Goal: Task Accomplishment & Management: Use online tool/utility

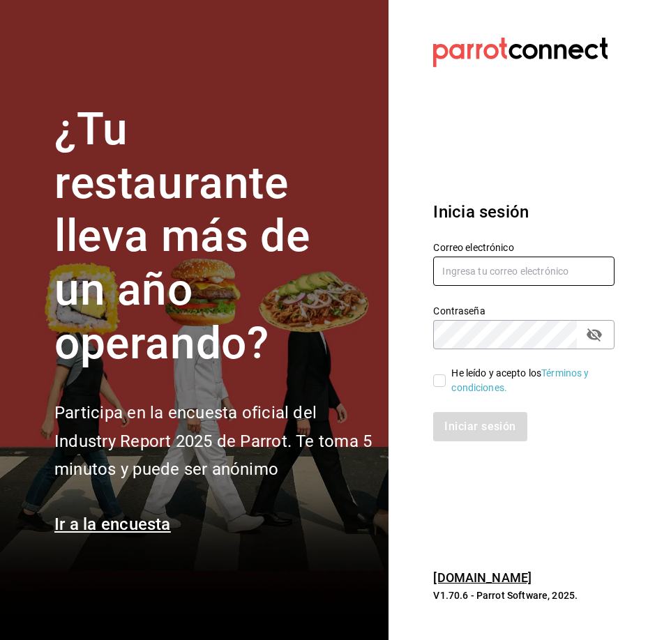
type input "[EMAIL_ADDRESS][DOMAIN_NAME]"
click at [380, 253] on input "He leído y acepto los Términos y condiciones." at bounding box center [439, 380] width 13 height 13
checkbox input "true"
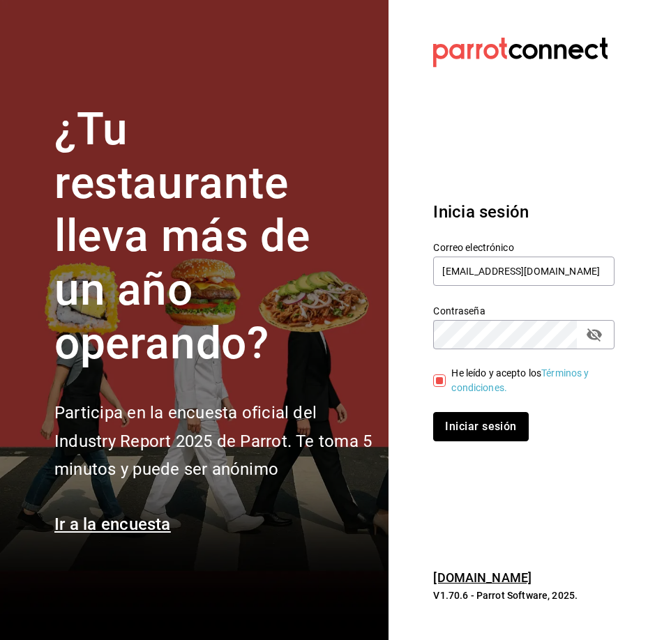
click at [380, 253] on button "Iniciar sesión" at bounding box center [480, 426] width 95 height 29
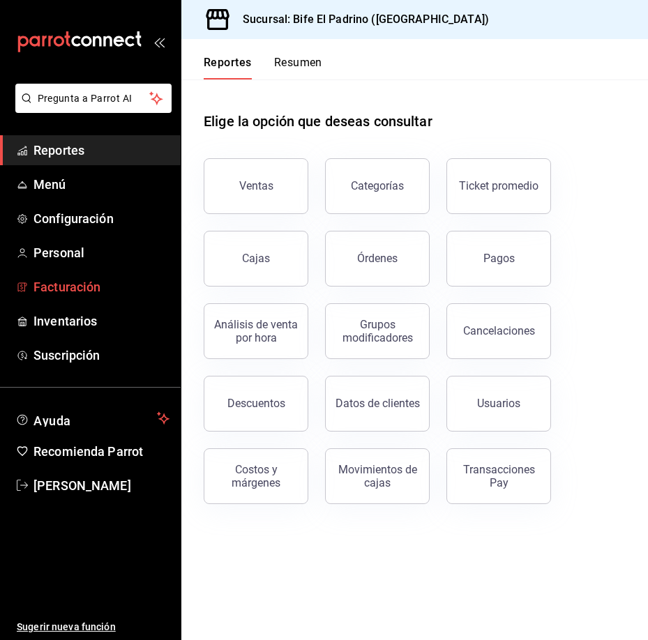
click at [96, 285] on span "Facturación" at bounding box center [101, 287] width 136 height 19
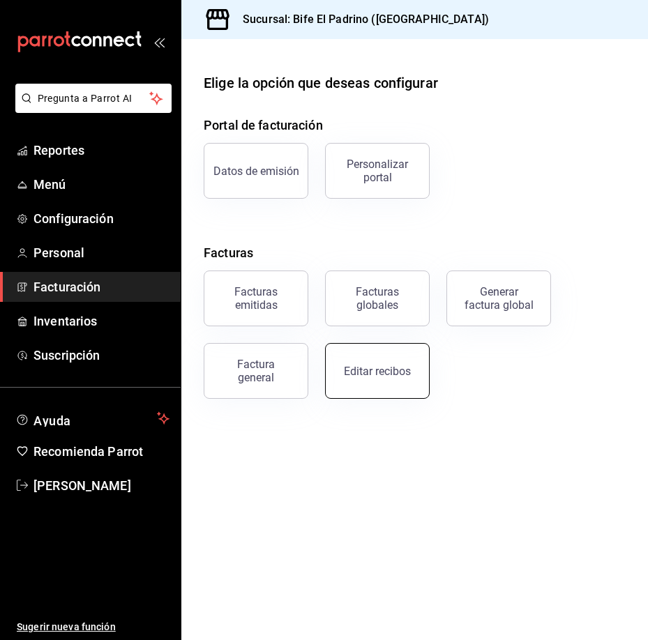
click at [400, 365] on div "Editar recibos" at bounding box center [377, 371] width 67 height 13
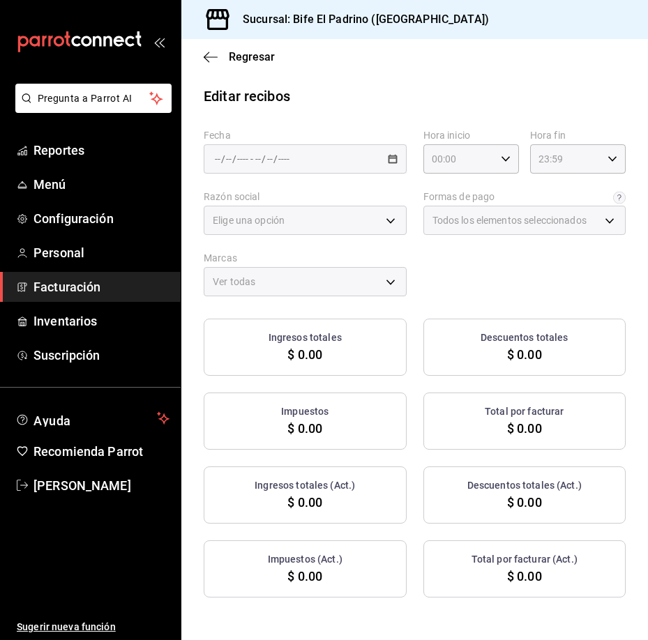
type input "029ba31d-8c70-45a0-bb11-2e2742e5d2ba"
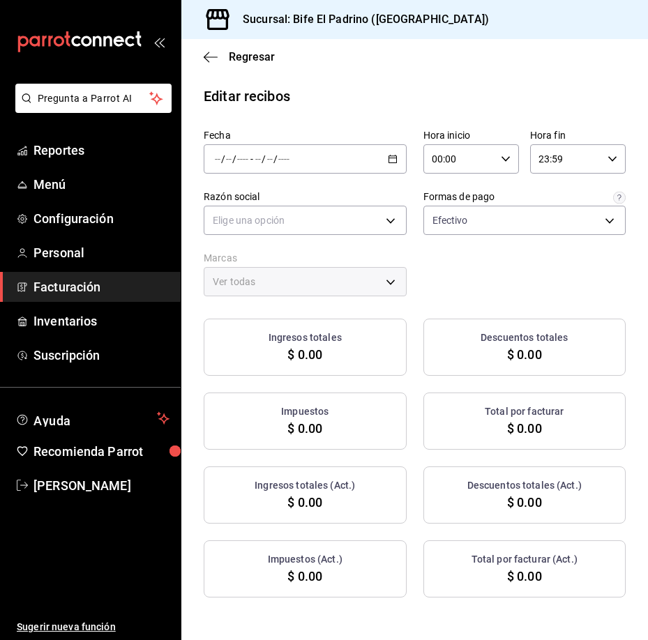
click at [388, 155] on icon "button" at bounding box center [393, 159] width 10 height 10
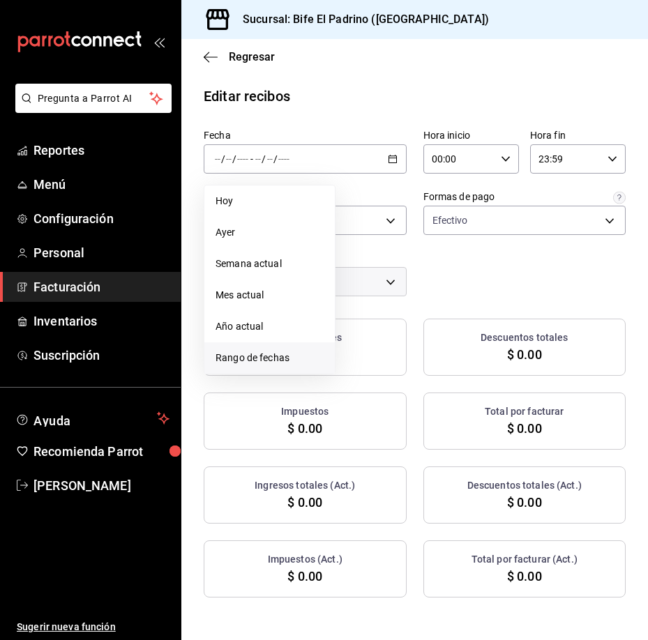
click at [264, 353] on span "Rango de fechas" at bounding box center [269, 358] width 108 height 15
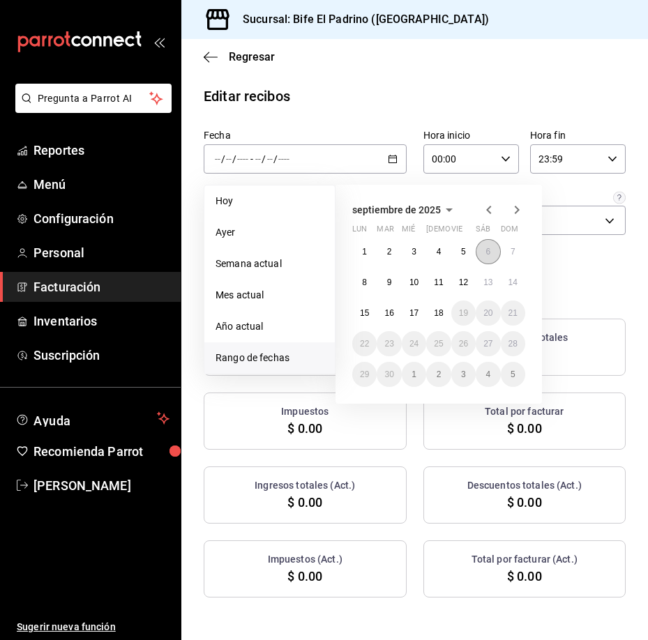
click at [482, 251] on button "6" at bounding box center [488, 251] width 24 height 25
click at [482, 250] on button "6" at bounding box center [488, 251] width 24 height 25
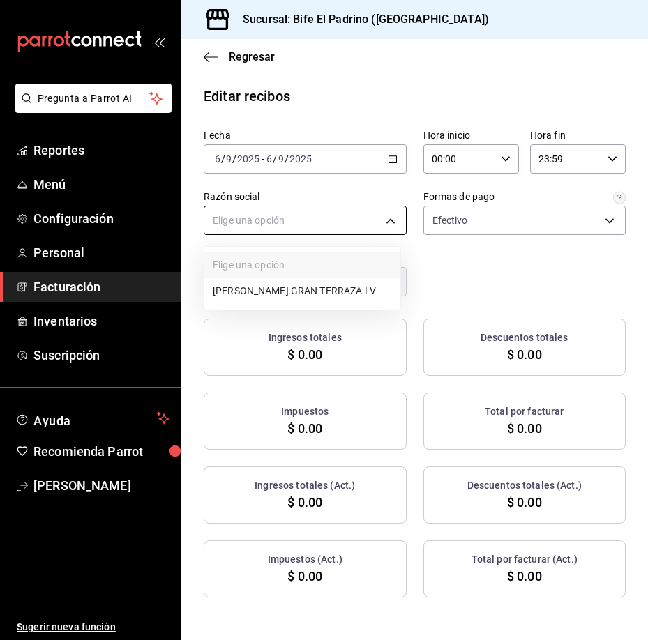
click at [384, 220] on body "Pregunta a Parrot AI Reportes Menú Configuración Personal Facturación Inventari…" at bounding box center [324, 320] width 648 height 640
click at [357, 288] on li "[PERSON_NAME] GRAN TERRAZA LV" at bounding box center [302, 291] width 196 height 26
type input "a6f93a52-e01c-4ac2-b657-32ac06522721"
type input "29812e5a-8f7c-4e92-8f2a-002f081b0597"
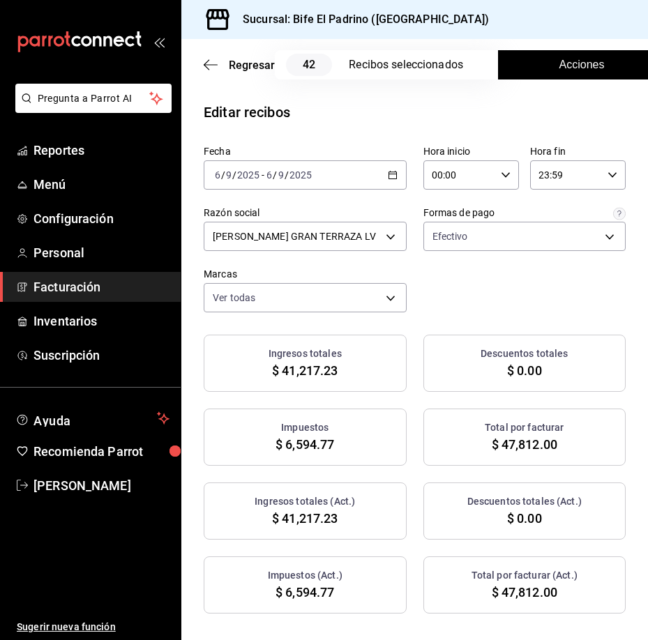
click at [582, 63] on span "Acciones" at bounding box center [581, 64] width 45 height 17
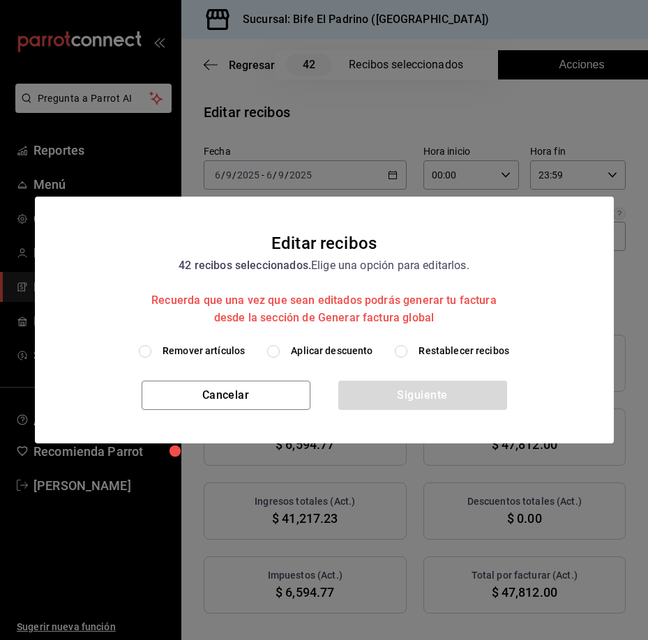
click at [287, 347] on label "Aplicar descuento" at bounding box center [319, 351] width 105 height 15
click at [280, 347] on input "Aplicar descuento" at bounding box center [273, 351] width 13 height 13
radio input "true"
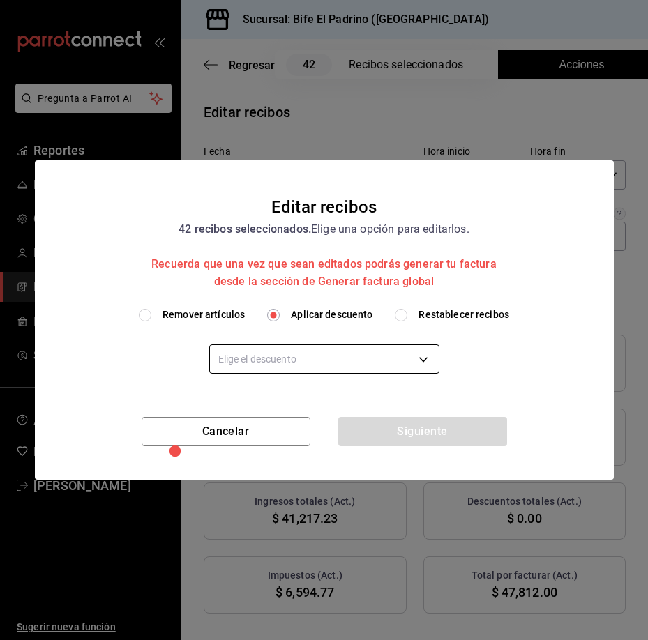
click at [328, 350] on body "Pregunta a Parrot AI Reportes Menú Configuración Personal Facturación Inventari…" at bounding box center [324, 320] width 648 height 640
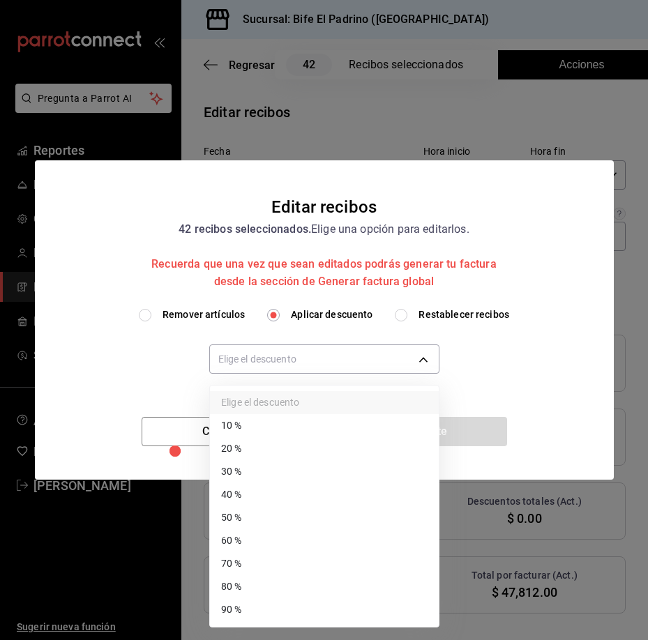
click at [290, 612] on li "90 %" at bounding box center [324, 609] width 229 height 23
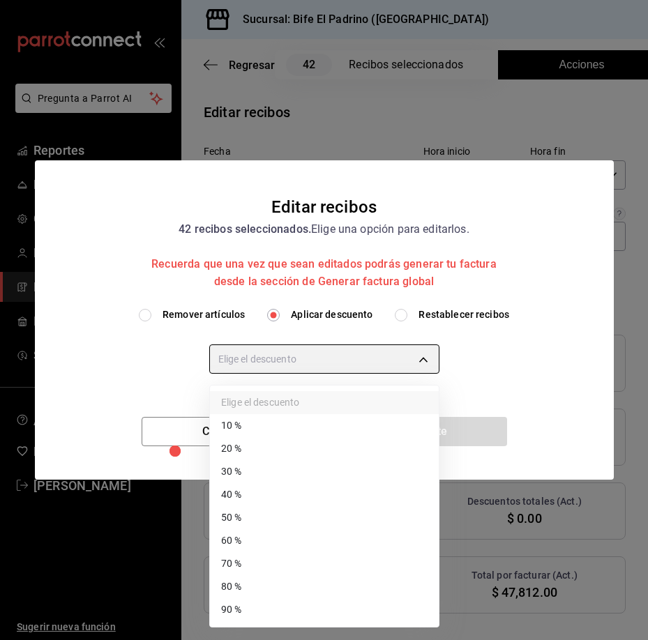
type input "90"
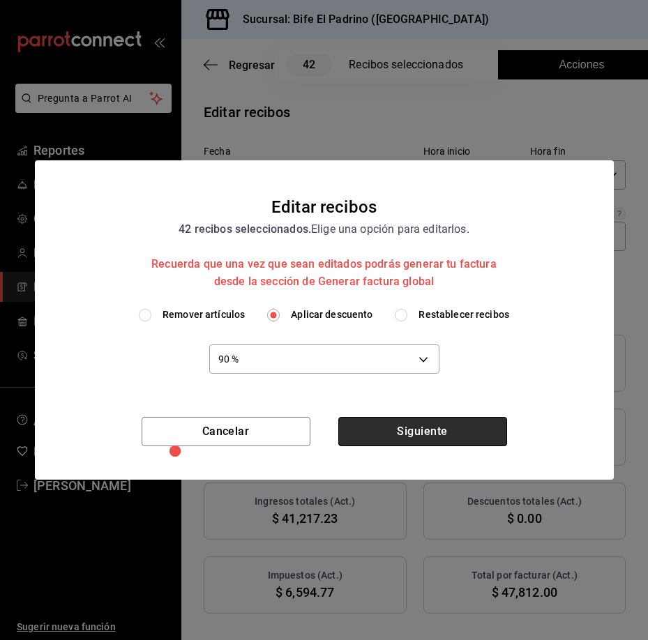
click at [387, 435] on button "Siguiente" at bounding box center [422, 431] width 169 height 29
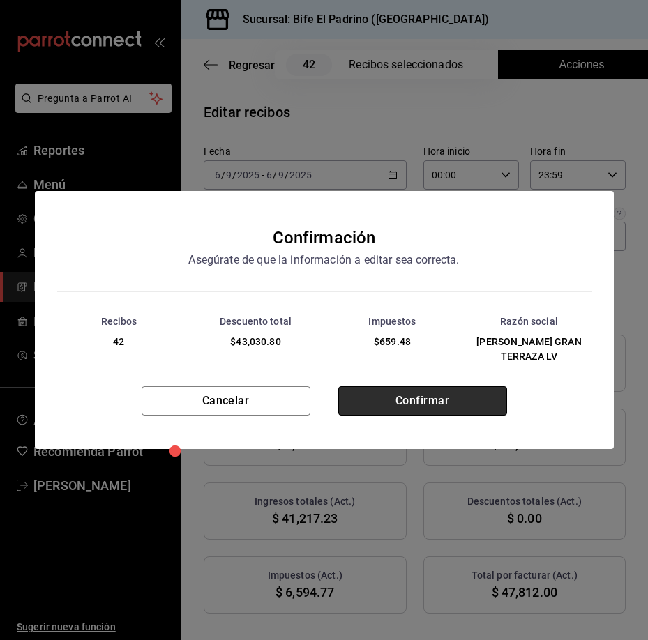
click at [404, 393] on button "Confirmar" at bounding box center [422, 400] width 169 height 29
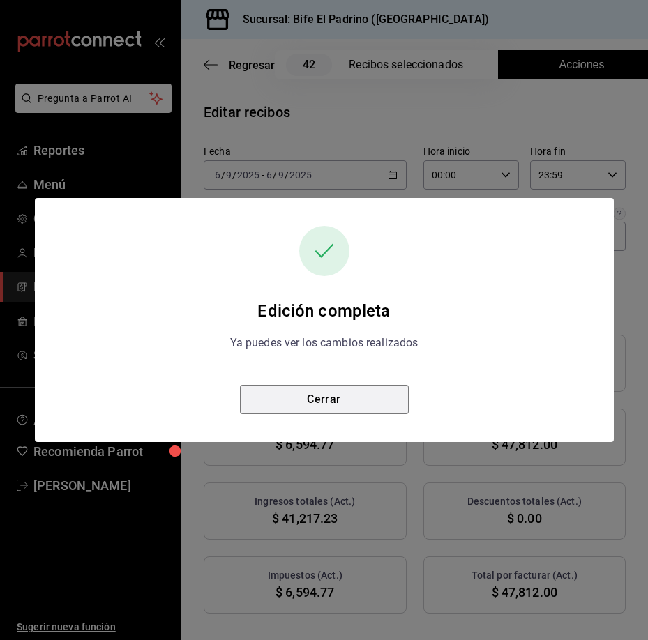
click at [404, 393] on button "Cerrar" at bounding box center [324, 399] width 169 height 29
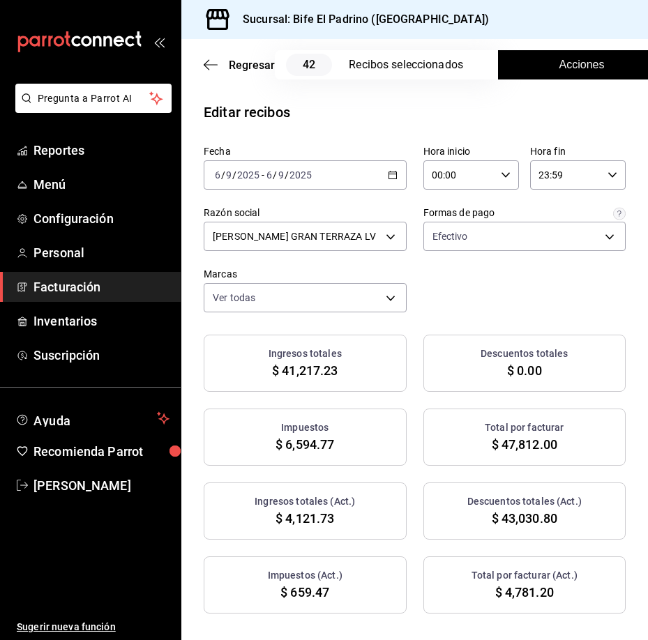
click at [388, 171] on icon "button" at bounding box center [393, 175] width 10 height 10
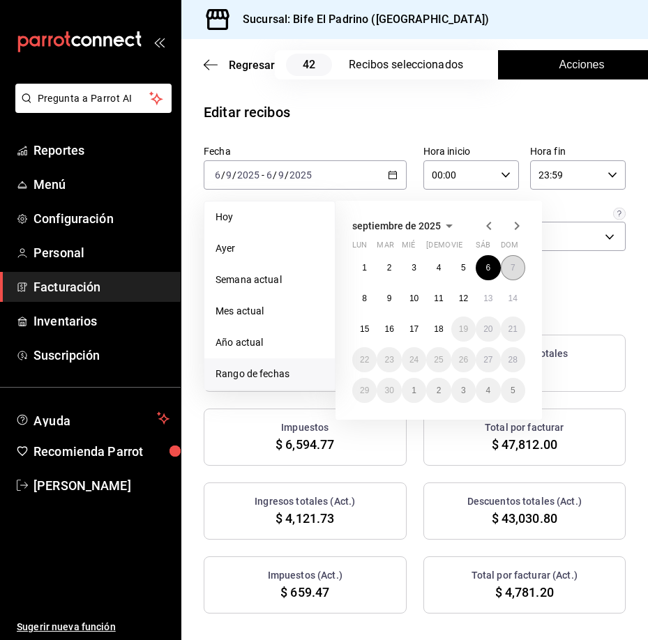
click at [518, 268] on button "7" at bounding box center [513, 267] width 24 height 25
click at [517, 267] on button "7" at bounding box center [513, 267] width 24 height 25
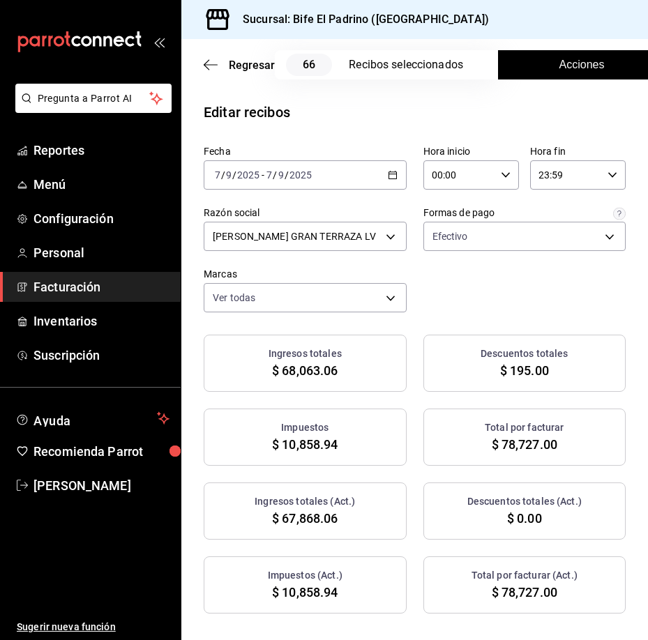
click at [566, 67] on span "Acciones" at bounding box center [581, 64] width 45 height 17
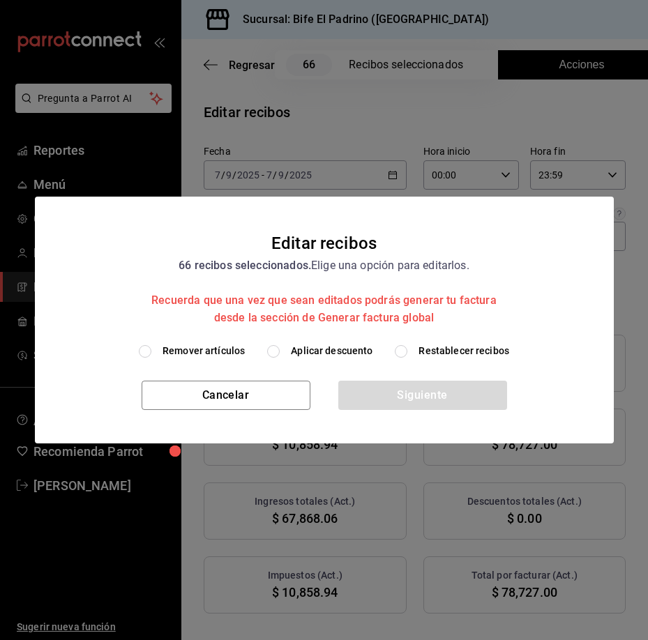
click at [277, 354] on input "Aplicar descuento" at bounding box center [273, 351] width 13 height 13
radio input "true"
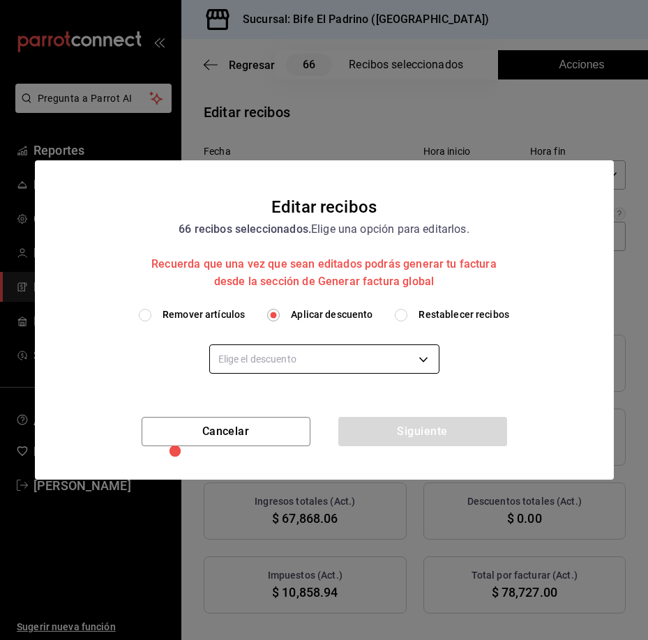
click at [307, 353] on body "Pregunta a Parrot AI Reportes Menú Configuración Personal Facturación Inventari…" at bounding box center [324, 320] width 648 height 640
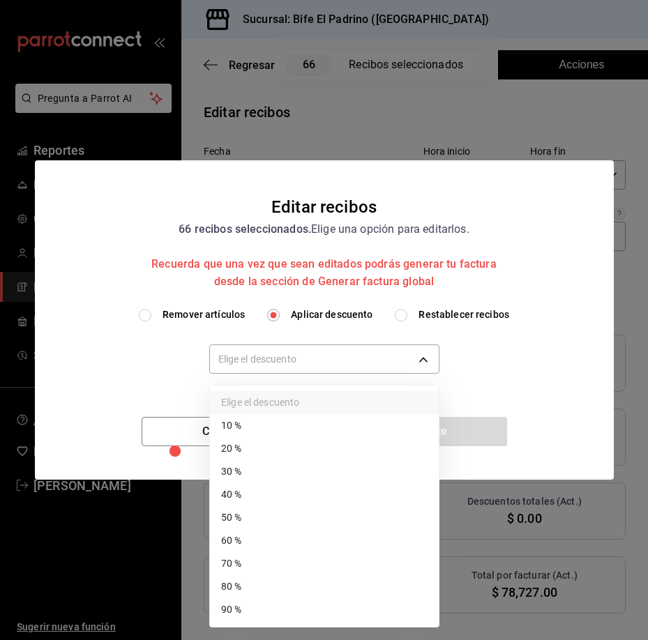
click at [292, 594] on li "80 %" at bounding box center [324, 586] width 229 height 23
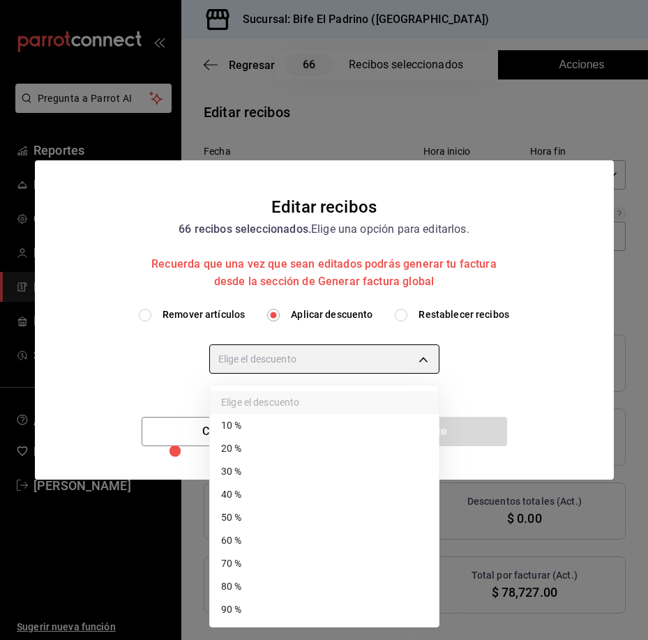
type input "80"
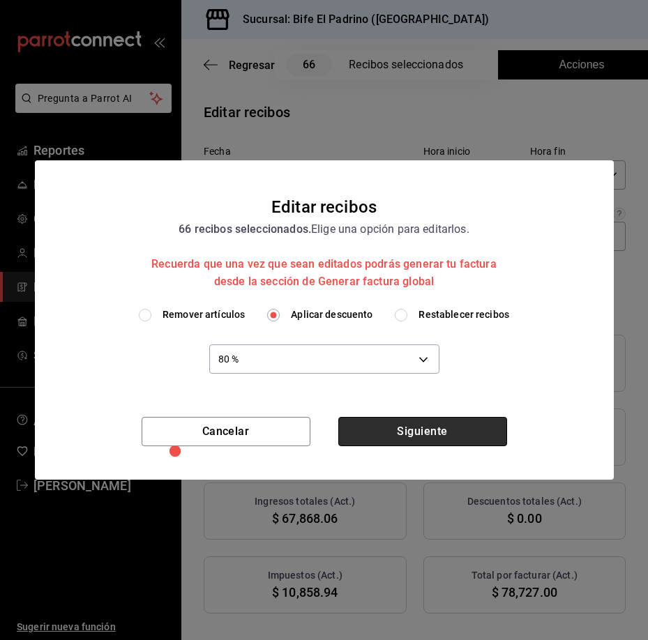
click at [461, 435] on button "Siguiente" at bounding box center [422, 431] width 169 height 29
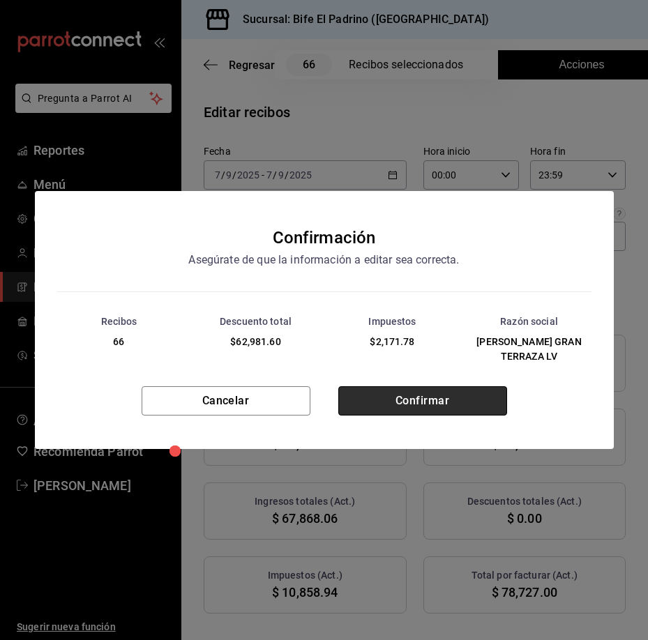
click at [438, 389] on button "Confirmar" at bounding box center [422, 400] width 169 height 29
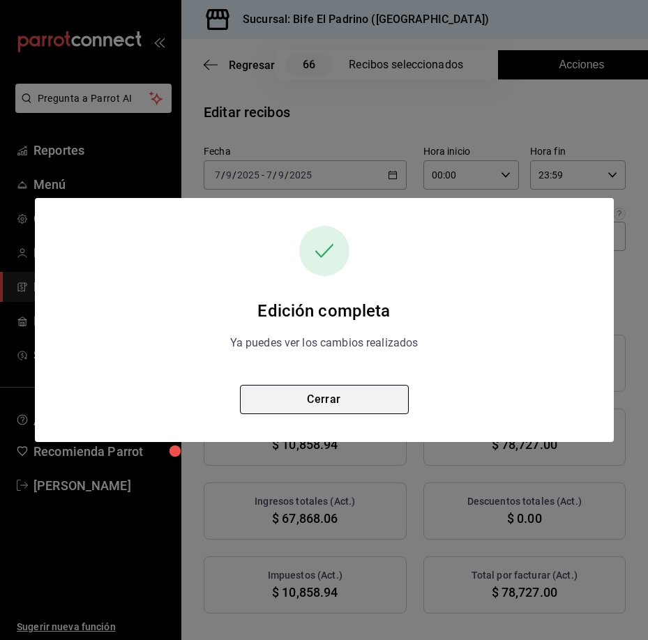
click at [351, 400] on button "Cerrar" at bounding box center [324, 399] width 169 height 29
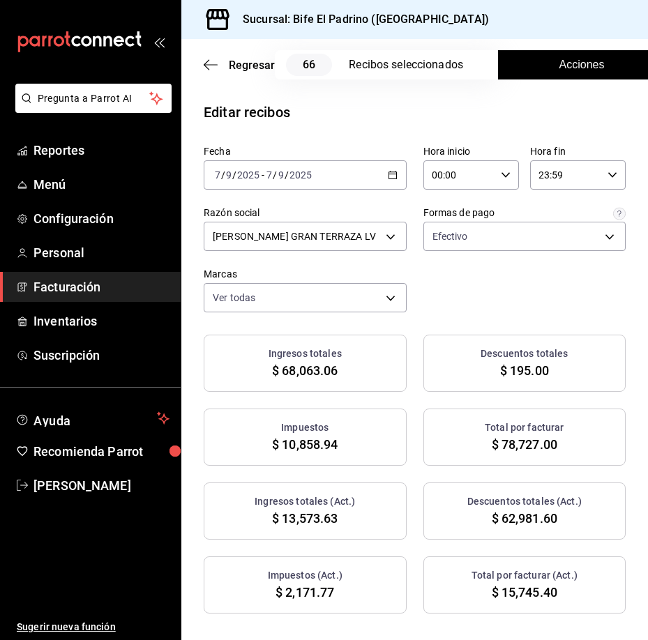
click at [379, 176] on div "[DATE] [DATE] - [DATE] [DATE]" at bounding box center [305, 174] width 203 height 29
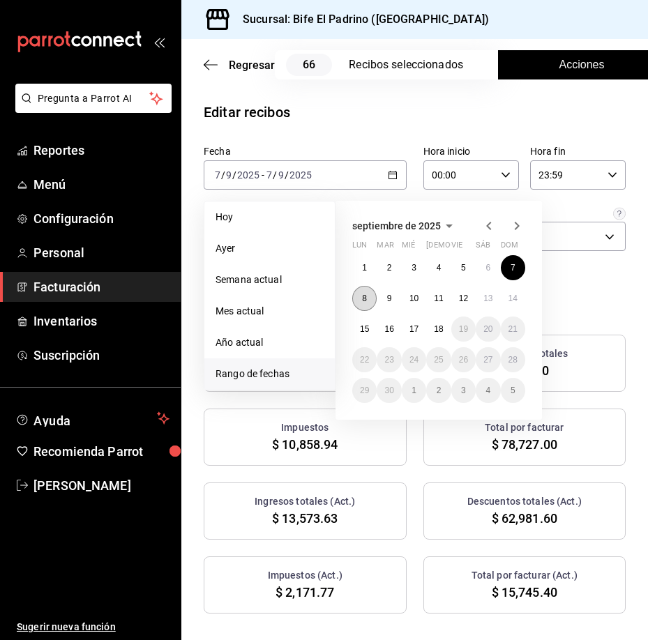
click at [365, 300] on abbr "8" at bounding box center [364, 299] width 5 height 10
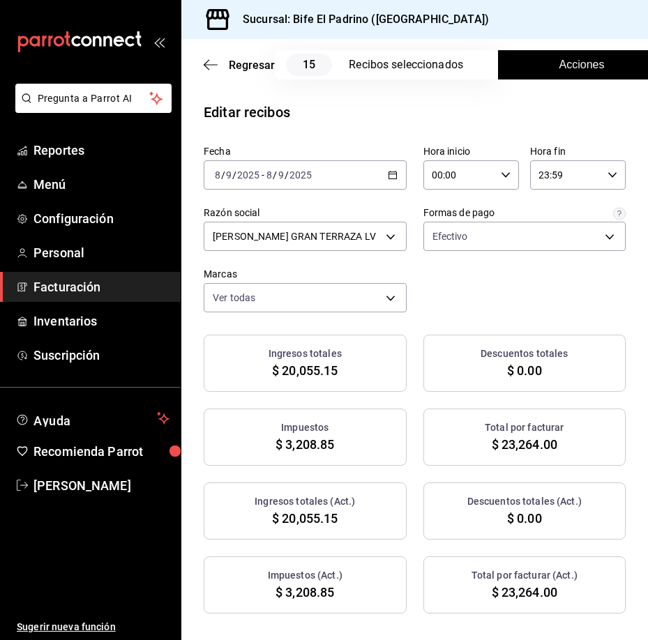
click at [576, 74] on button "Acciones" at bounding box center [581, 64] width 167 height 29
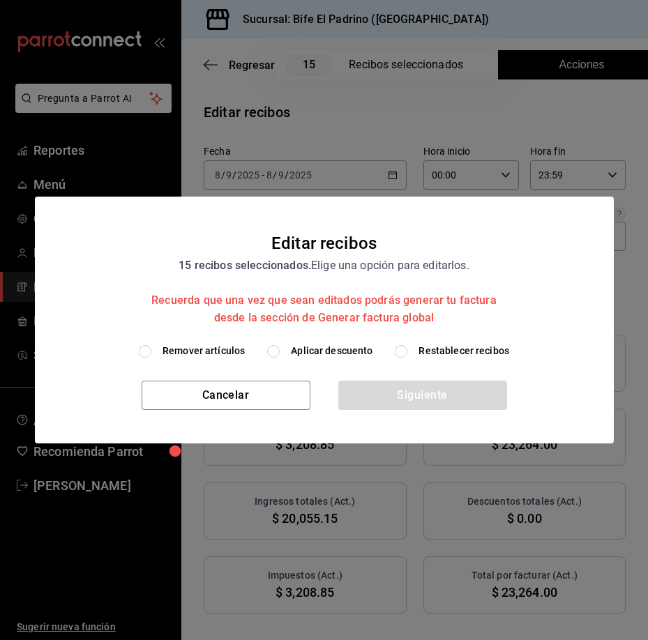
click at [278, 356] on input "Aplicar descuento" at bounding box center [273, 351] width 13 height 13
radio input "true"
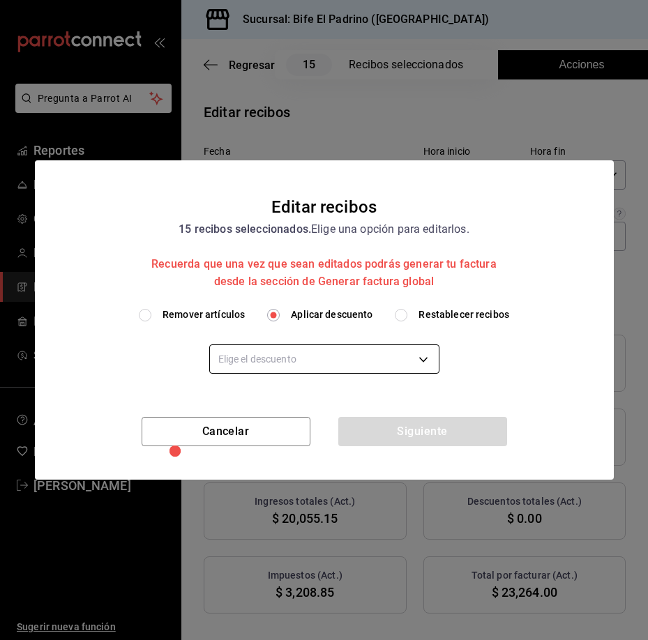
click at [319, 356] on body "Pregunta a Parrot AI Reportes Menú Configuración Personal Facturación Inventari…" at bounding box center [324, 320] width 648 height 640
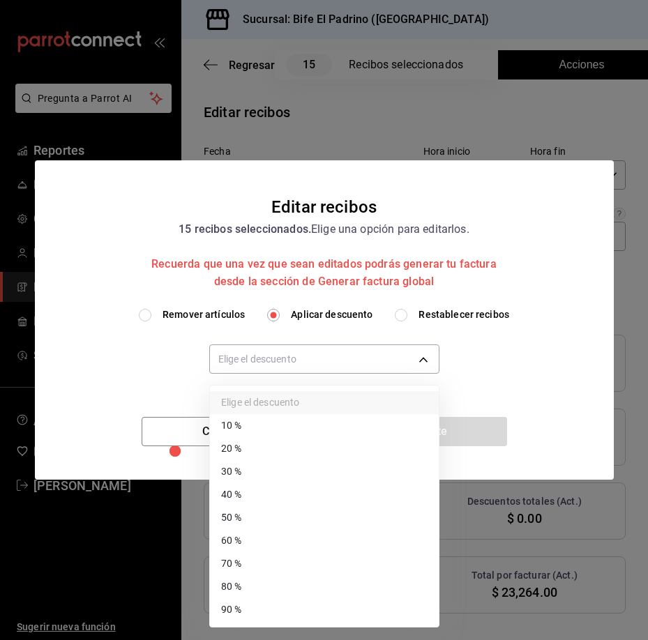
click at [260, 612] on li "90 %" at bounding box center [324, 609] width 229 height 23
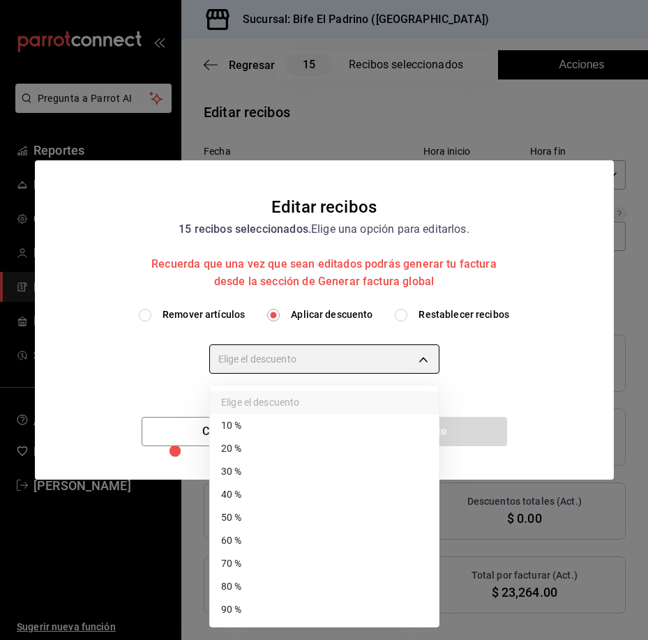
type input "90"
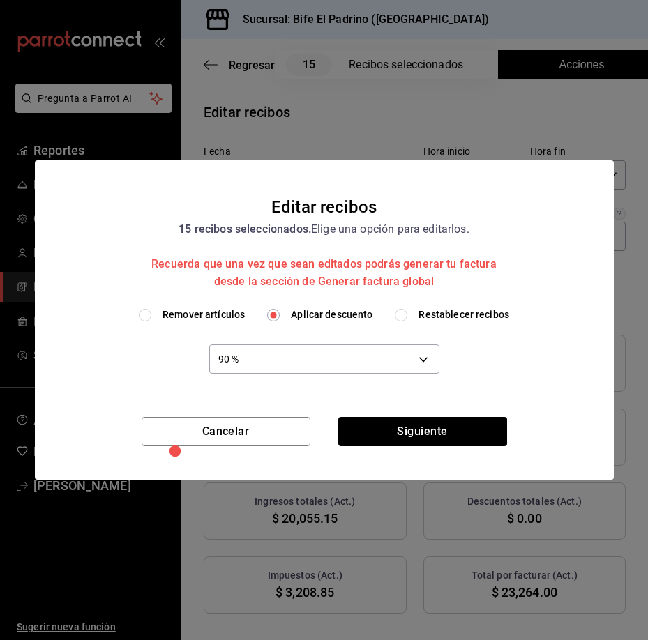
click at [427, 411] on div "Remover artículos Aplicar descuento Restablecer recibos 90 % 90" at bounding box center [324, 362] width 579 height 109
click at [432, 430] on button "Siguiente" at bounding box center [422, 431] width 169 height 29
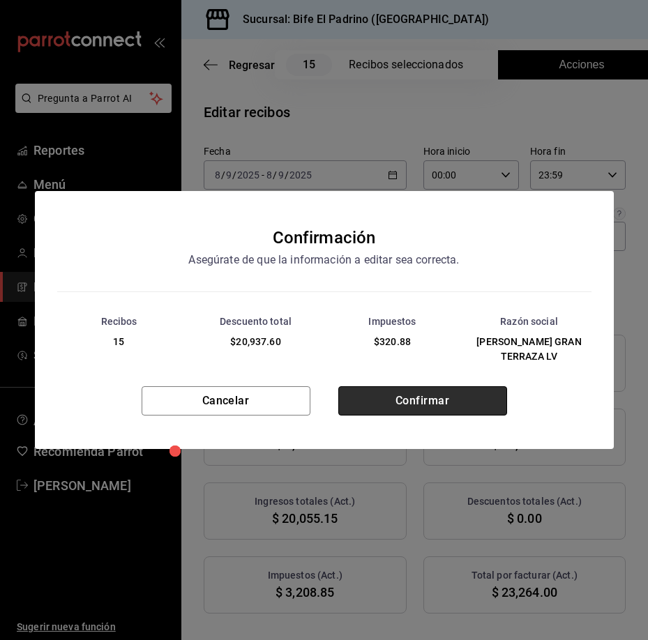
click at [430, 400] on button "Confirmar" at bounding box center [422, 400] width 169 height 29
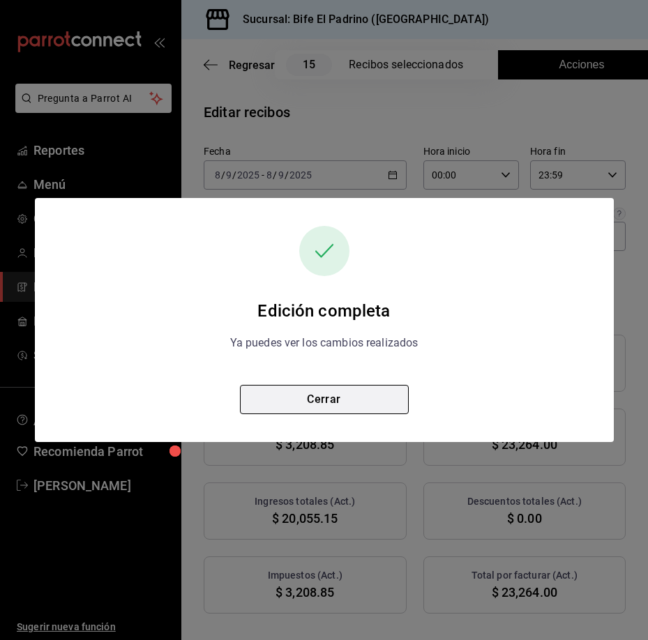
click at [323, 401] on button "Cerrar" at bounding box center [324, 399] width 169 height 29
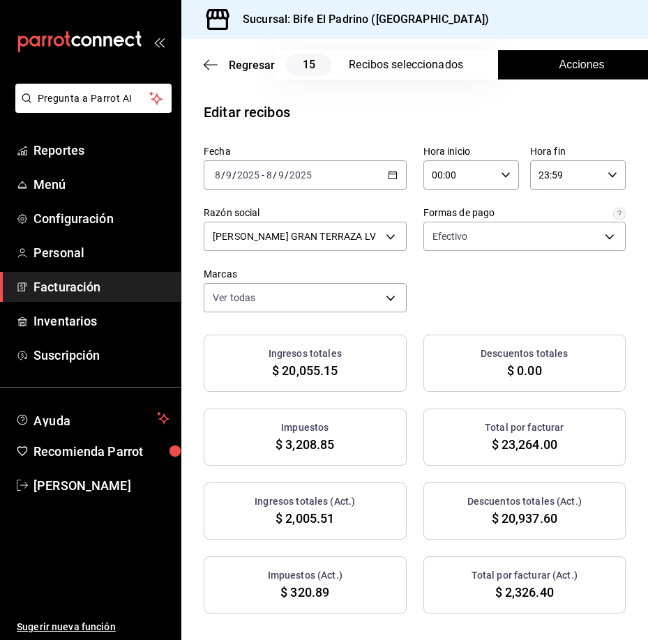
click at [392, 177] on div "[DATE] [DATE] - [DATE] [DATE]" at bounding box center [305, 174] width 203 height 29
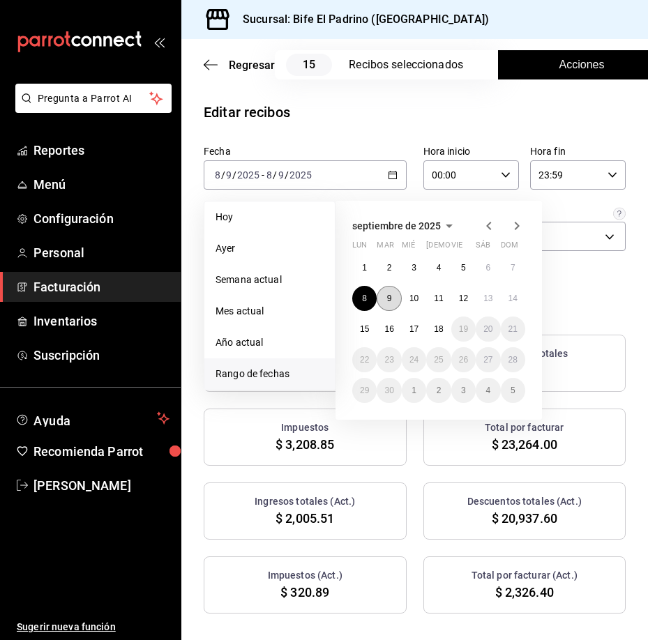
click at [388, 301] on abbr "9" at bounding box center [389, 299] width 5 height 10
click at [387, 301] on abbr "9" at bounding box center [389, 299] width 5 height 10
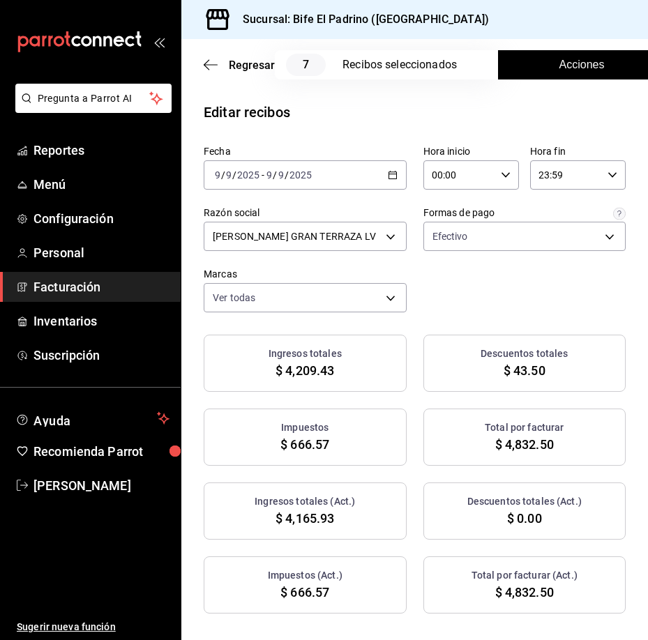
click at [593, 74] on button "Acciones" at bounding box center [581, 64] width 167 height 29
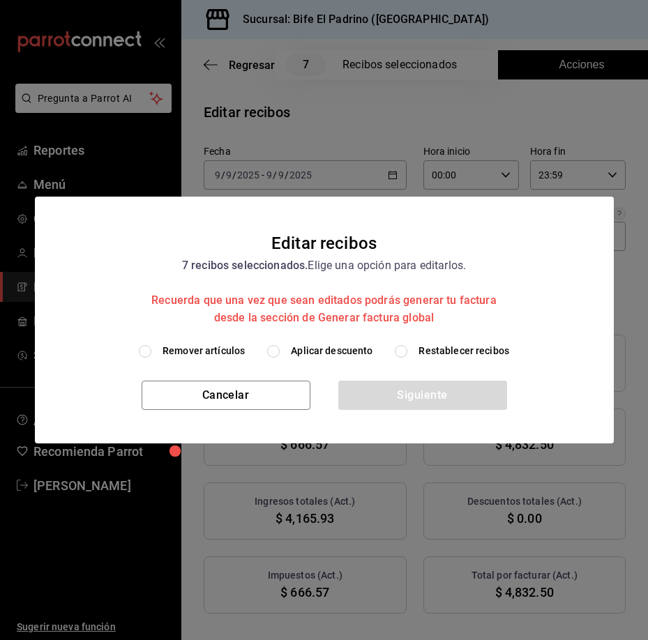
click at [278, 356] on input "Aplicar descuento" at bounding box center [273, 351] width 13 height 13
radio input "true"
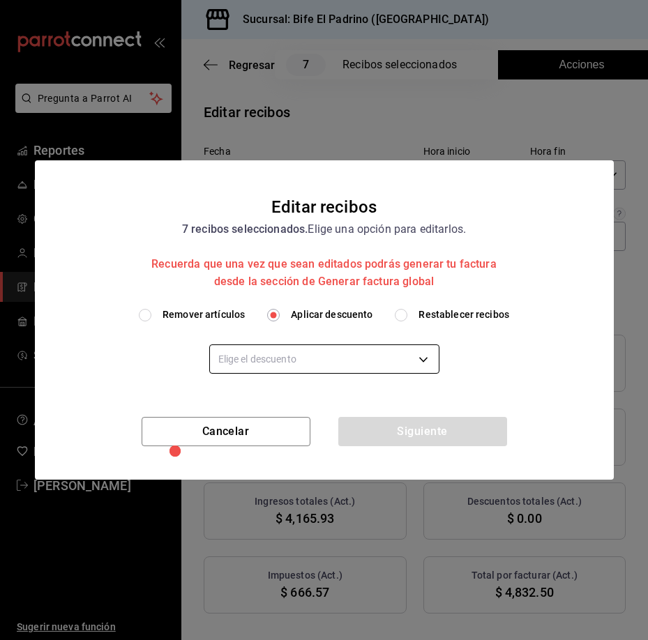
click at [324, 351] on body "Pregunta a Parrot AI Reportes Menú Configuración Personal Facturación Inventari…" at bounding box center [324, 320] width 648 height 640
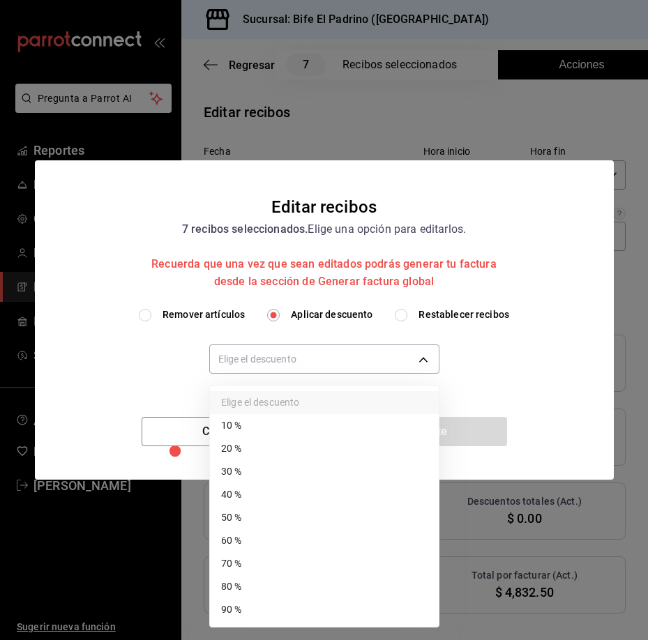
click at [303, 615] on li "90 %" at bounding box center [324, 609] width 229 height 23
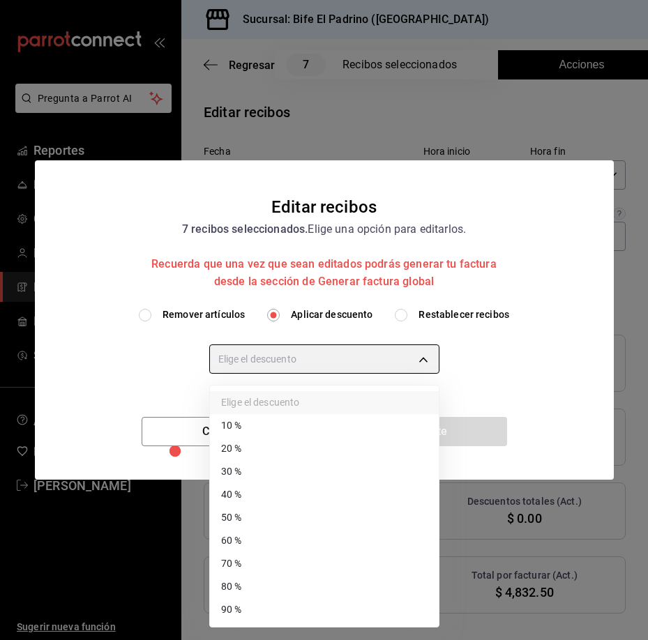
type input "90"
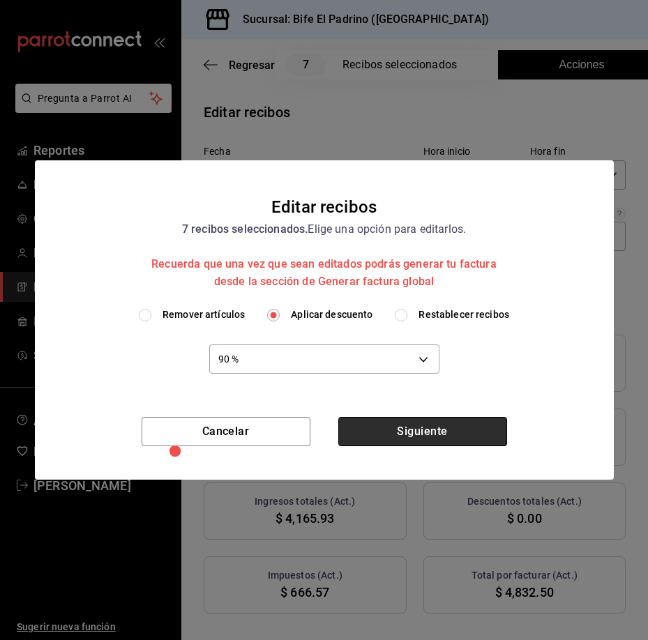
click at [428, 427] on button "Siguiente" at bounding box center [422, 431] width 169 height 29
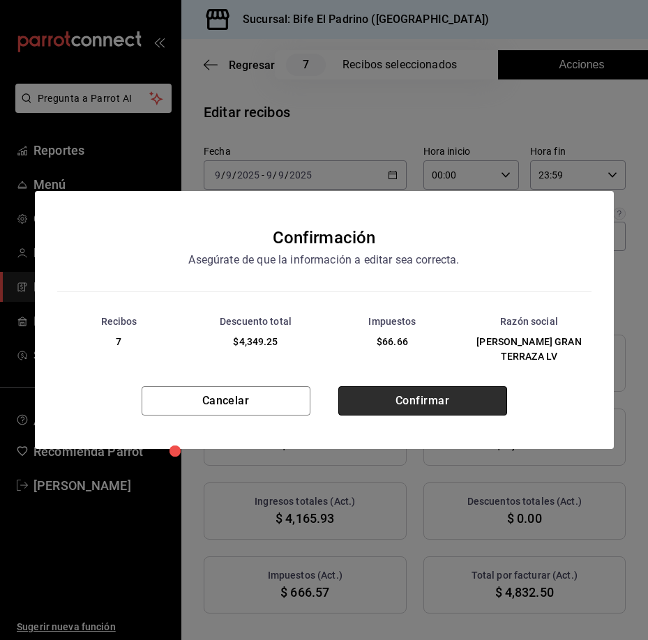
click at [432, 392] on button "Confirmar" at bounding box center [422, 400] width 169 height 29
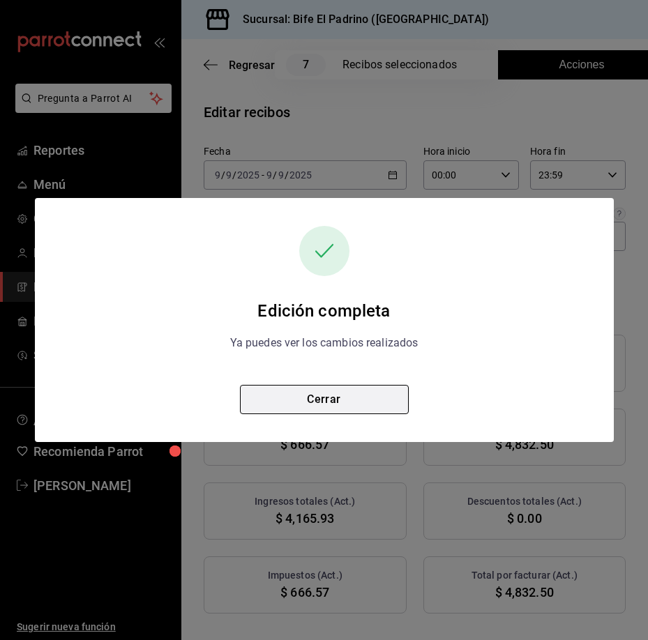
click at [381, 409] on button "Cerrar" at bounding box center [324, 399] width 169 height 29
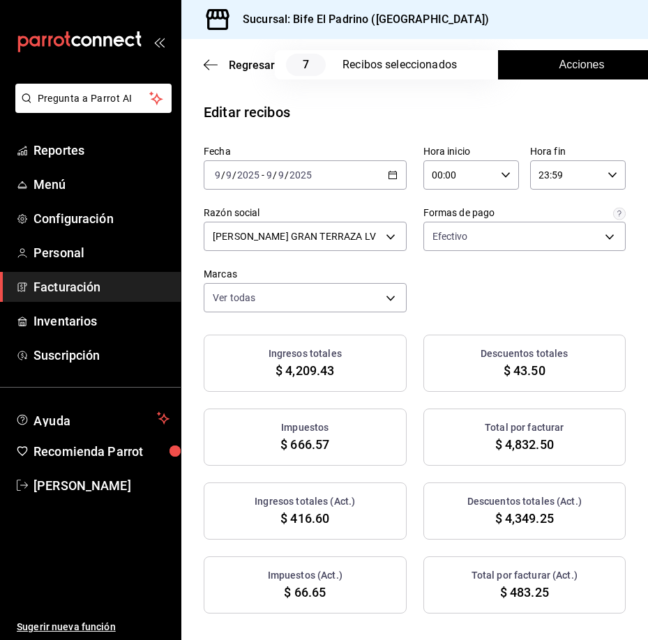
click at [390, 174] on 287 "button" at bounding box center [392, 176] width 8 height 8
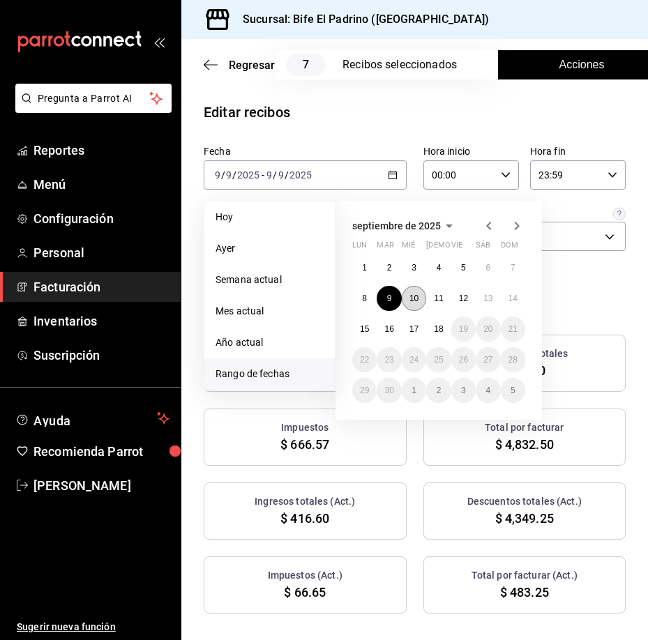
click at [422, 303] on button "10" at bounding box center [414, 298] width 24 height 25
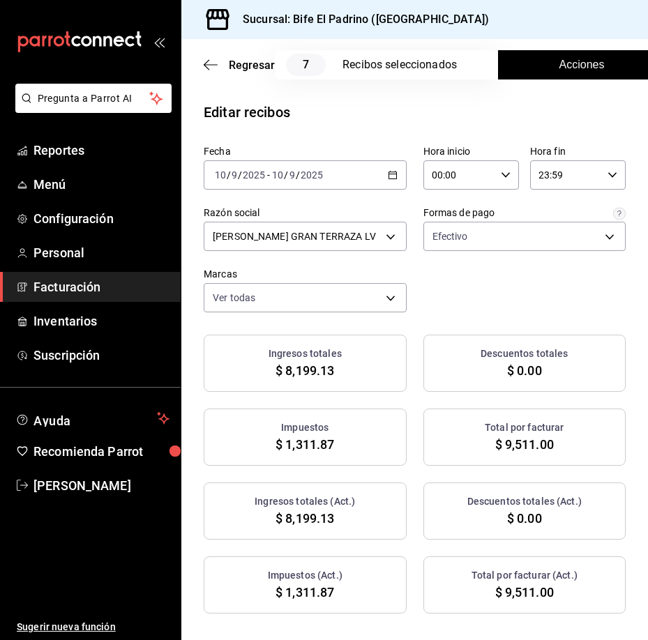
click at [584, 69] on span "Acciones" at bounding box center [581, 64] width 45 height 17
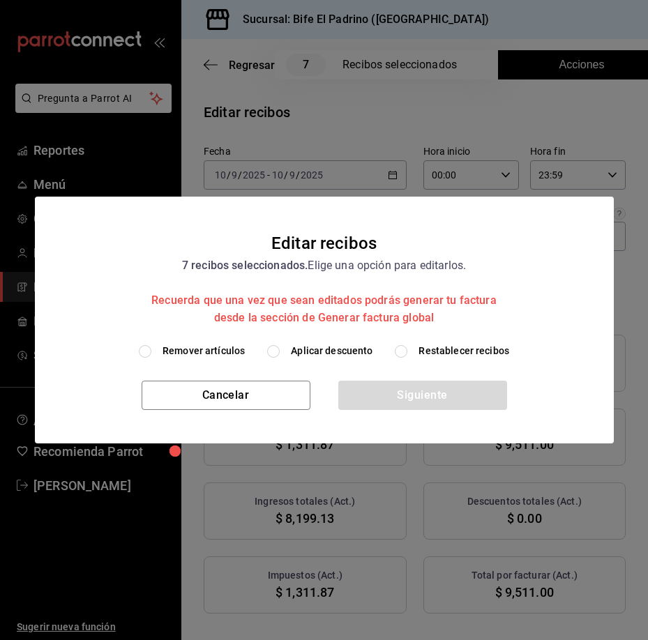
click at [278, 354] on input "Aplicar descuento" at bounding box center [273, 351] width 13 height 13
radio input "true"
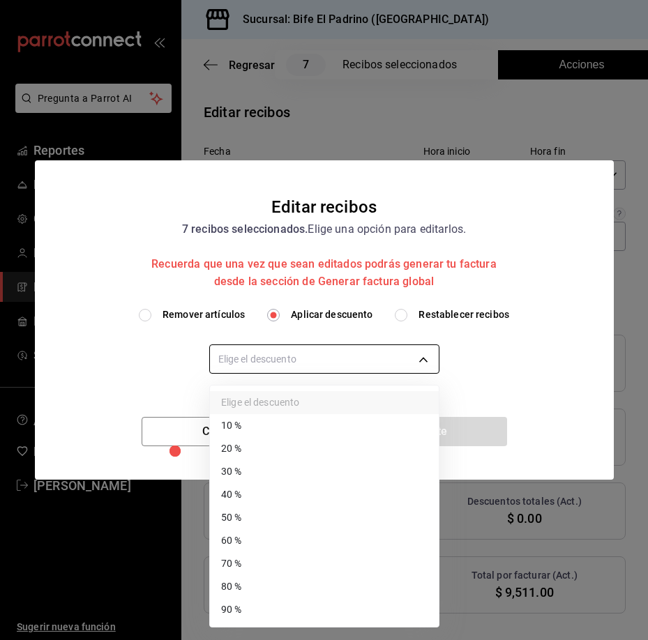
click at [331, 360] on body "Pregunta a Parrot AI Reportes Menú Configuración Personal Facturación Inventari…" at bounding box center [324, 320] width 648 height 640
click at [324, 593] on li "80 %" at bounding box center [324, 586] width 229 height 23
type input "80"
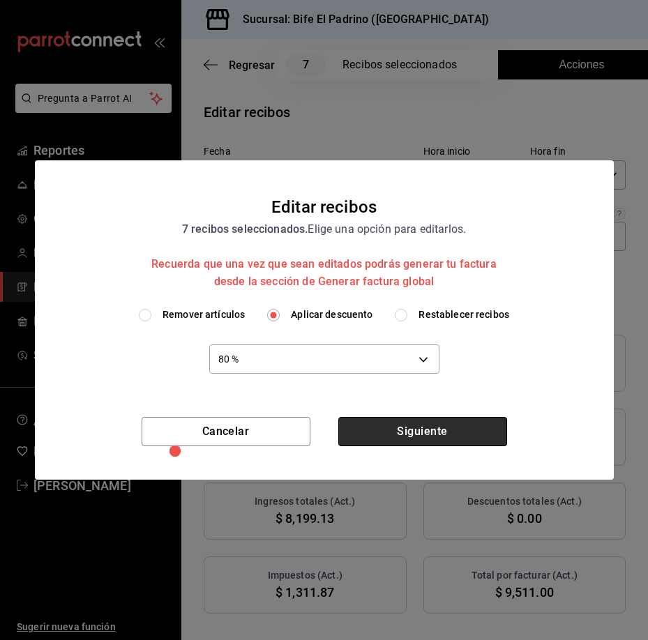
click at [438, 436] on button "Siguiente" at bounding box center [422, 431] width 169 height 29
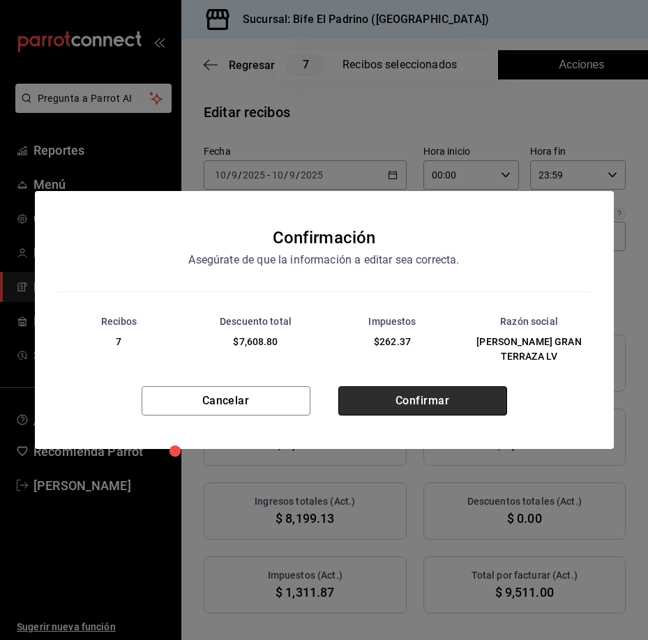
click at [425, 396] on button "Confirmar" at bounding box center [422, 400] width 169 height 29
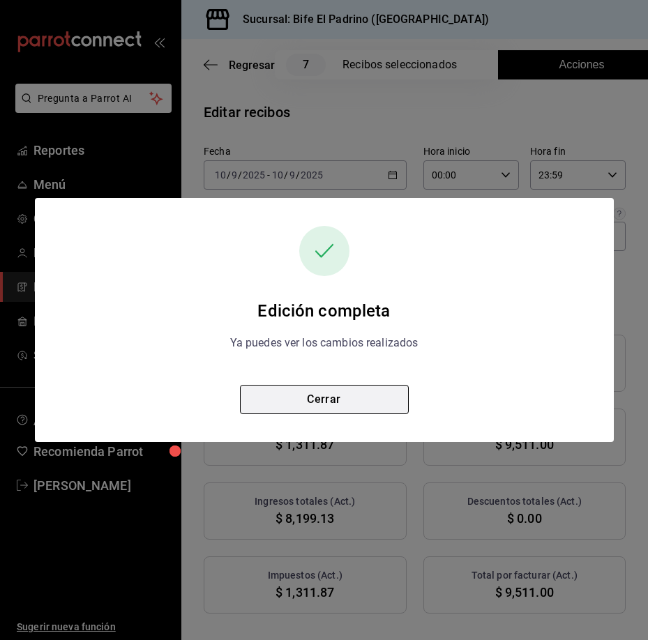
click at [351, 407] on button "Cerrar" at bounding box center [324, 399] width 169 height 29
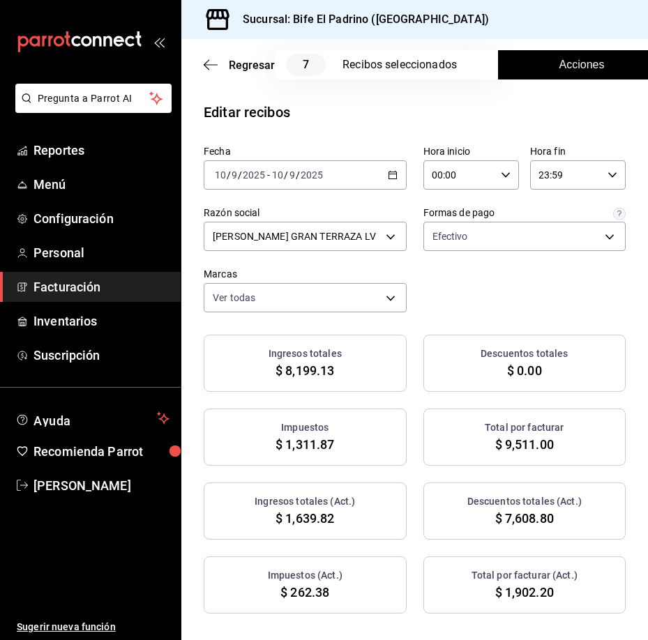
click at [393, 174] on div "[DATE] [DATE] - [DATE] [DATE]" at bounding box center [305, 174] width 203 height 29
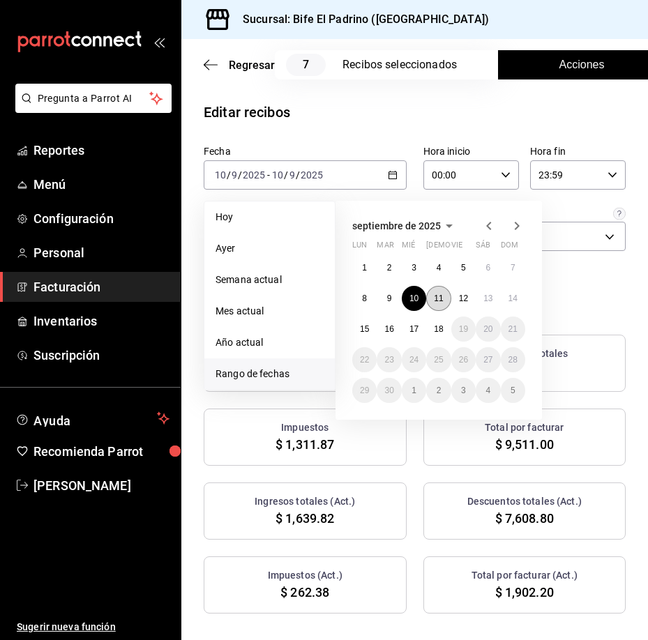
click at [434, 305] on button "11" at bounding box center [438, 298] width 24 height 25
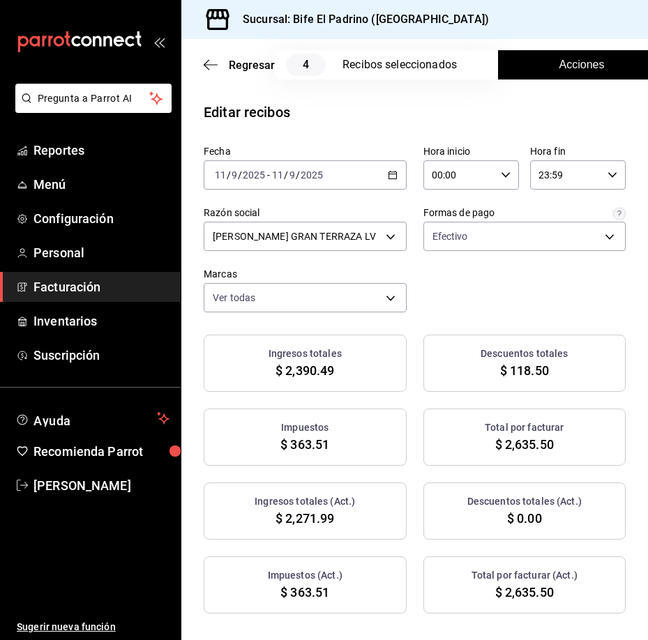
click at [391, 167] on div "[DATE] [DATE] - [DATE] [DATE]" at bounding box center [305, 174] width 203 height 29
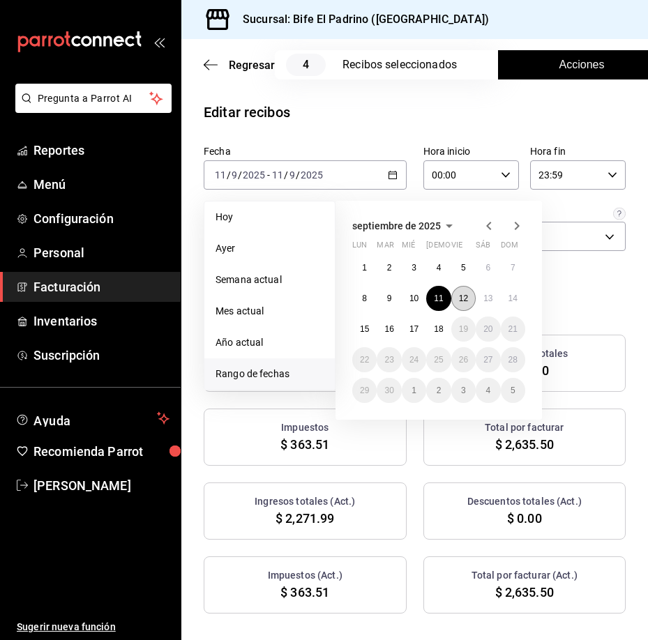
click at [467, 292] on button "12" at bounding box center [463, 298] width 24 height 25
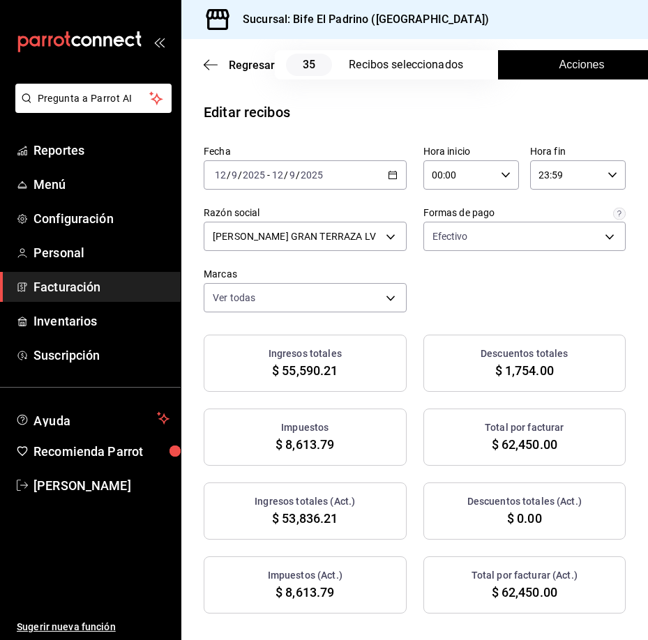
click at [586, 68] on span "Acciones" at bounding box center [581, 64] width 45 height 17
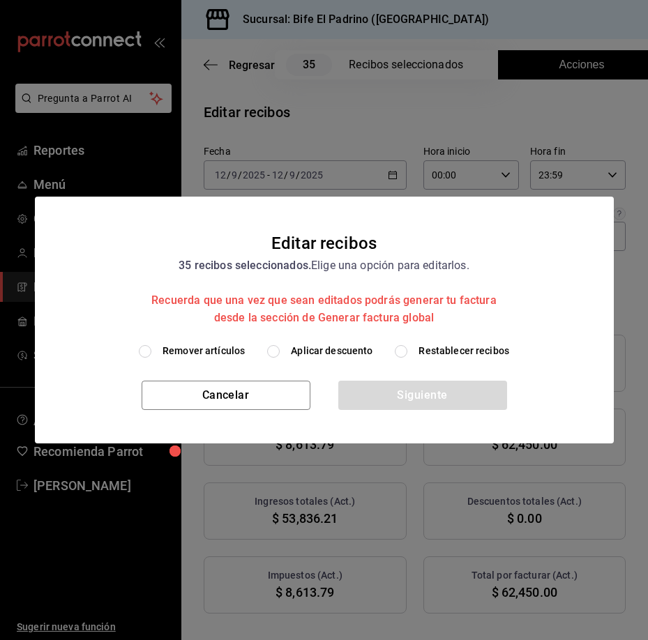
click at [276, 353] on input "Aplicar descuento" at bounding box center [273, 351] width 13 height 13
radio input "true"
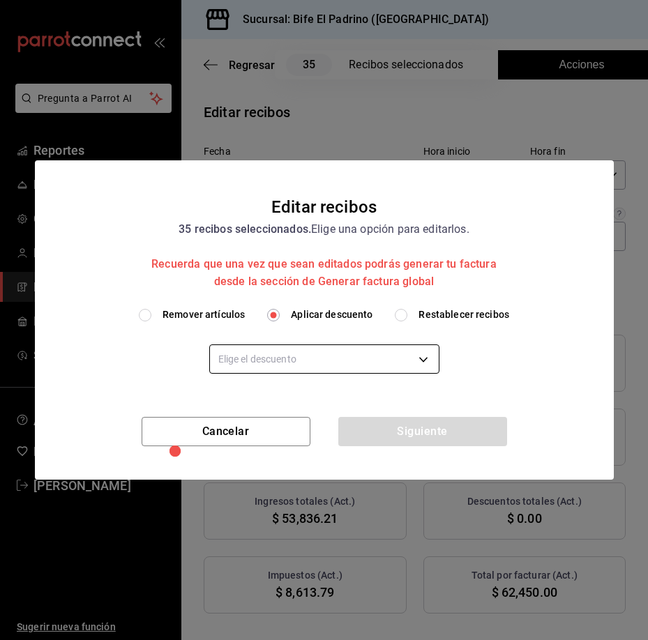
click at [314, 351] on body "Pregunta a Parrot AI Reportes Menú Configuración Personal Facturación Inventari…" at bounding box center [324, 320] width 648 height 640
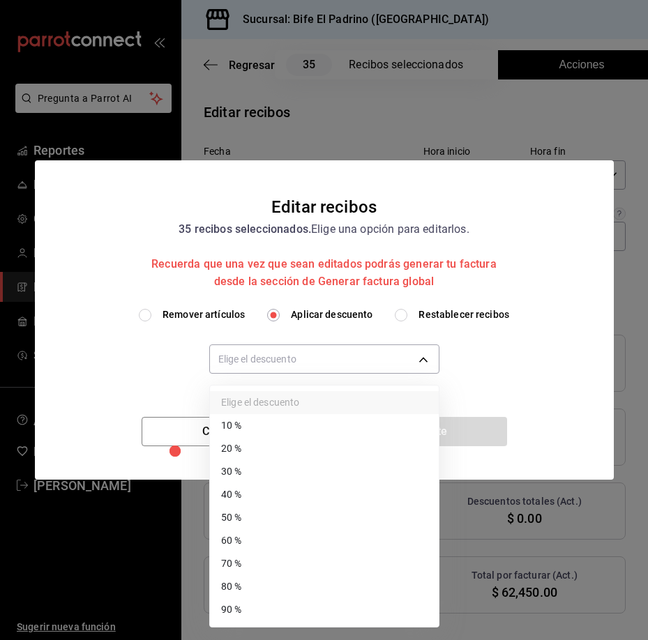
click at [250, 616] on li "90 %" at bounding box center [324, 609] width 229 height 23
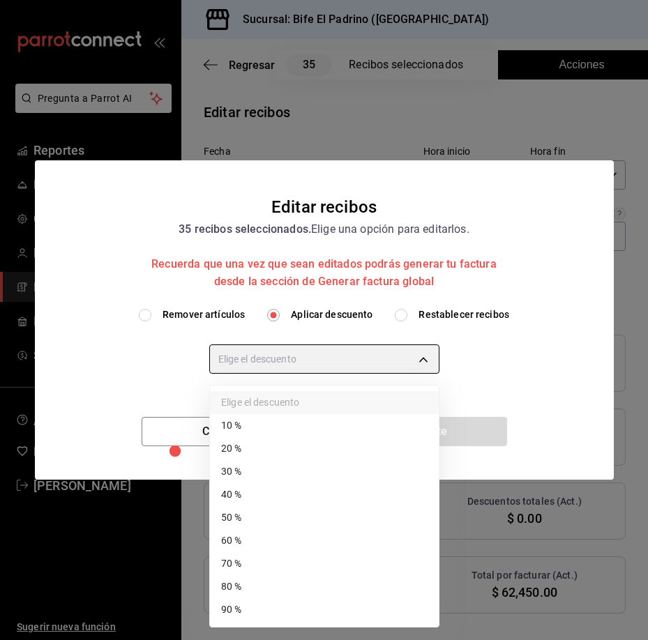
type input "90"
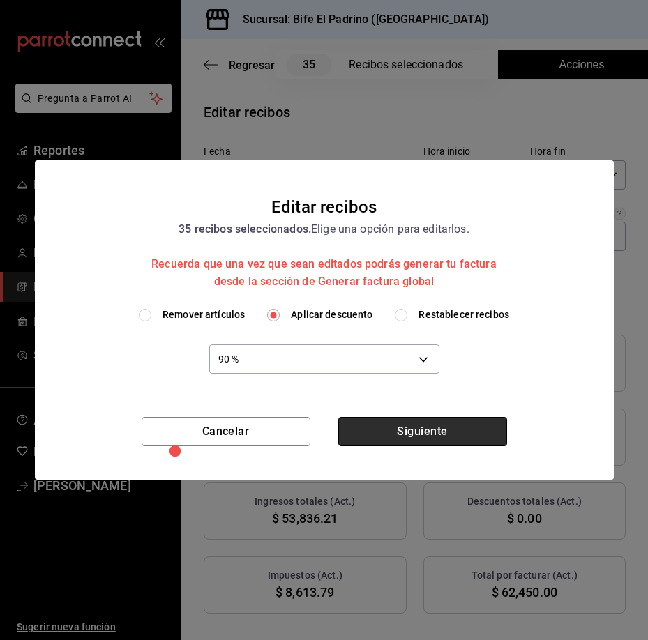
click at [432, 423] on button "Siguiente" at bounding box center [422, 431] width 169 height 29
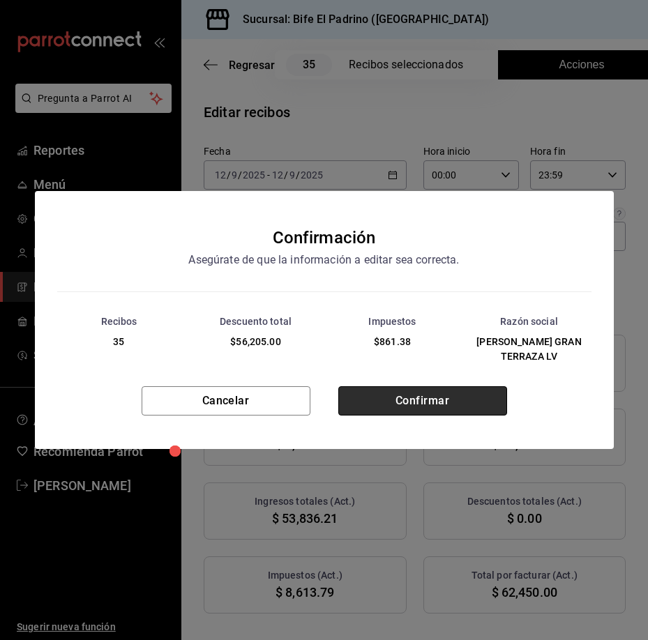
click at [445, 399] on button "Confirmar" at bounding box center [422, 400] width 169 height 29
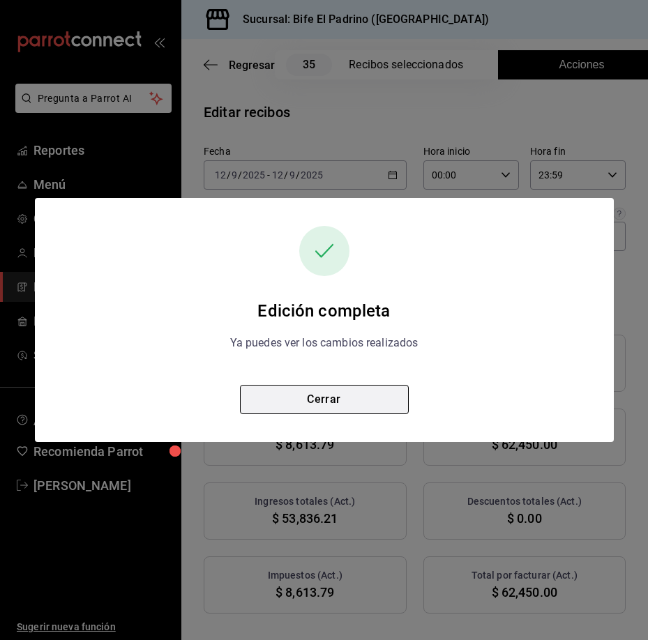
click at [386, 401] on button "Cerrar" at bounding box center [324, 399] width 169 height 29
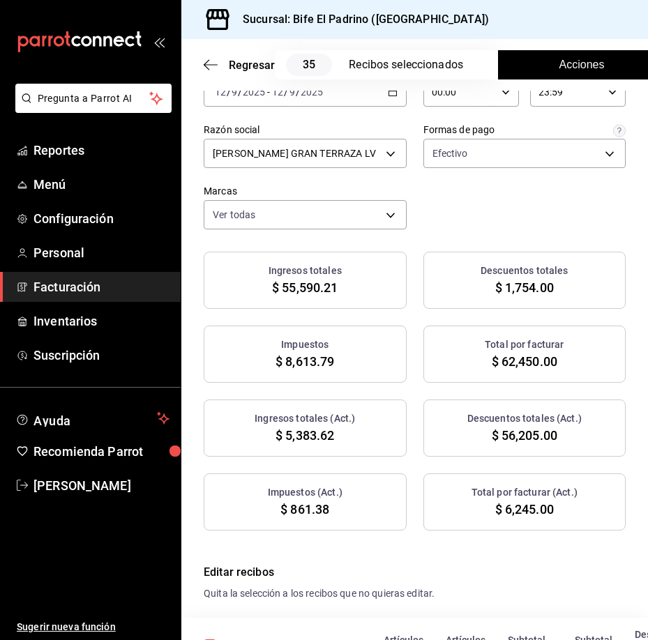
scroll to position [70, 0]
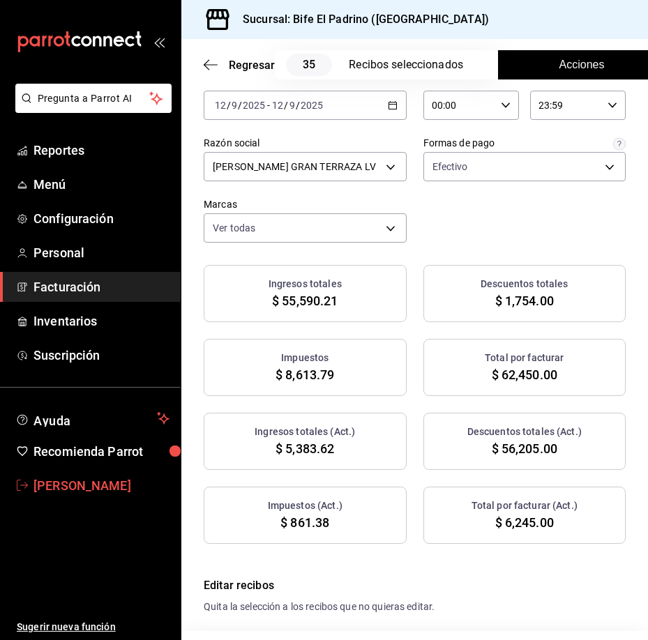
click at [131, 487] on span "[PERSON_NAME]" at bounding box center [101, 485] width 136 height 19
